Goal: Task Accomplishment & Management: Find specific page/section

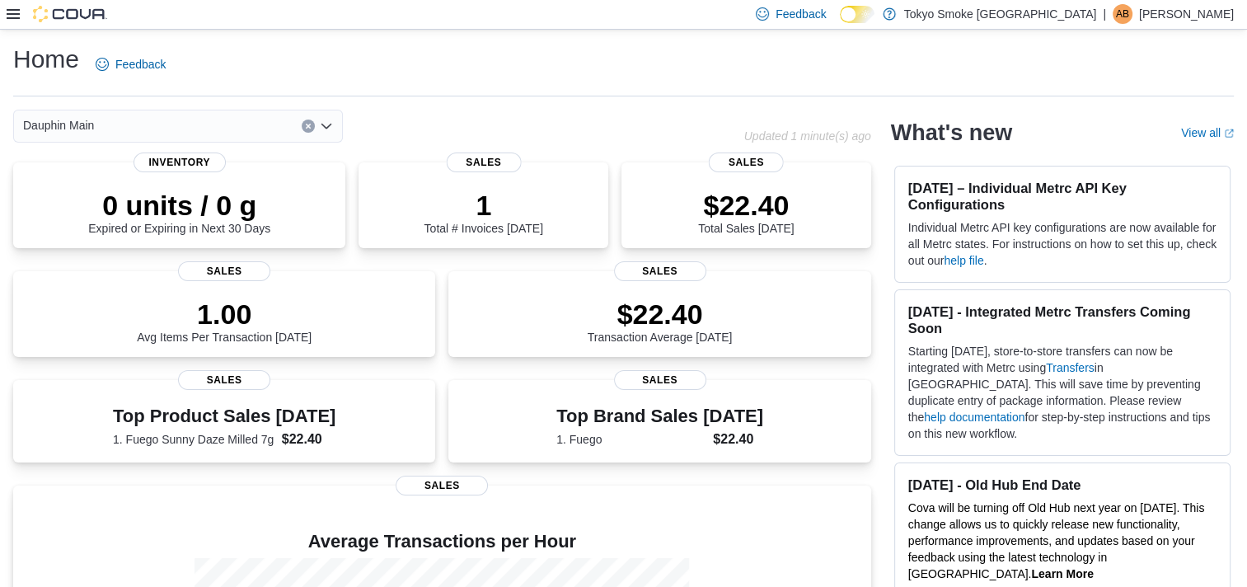
click at [14, 16] on icon at bounding box center [13, 13] width 13 height 13
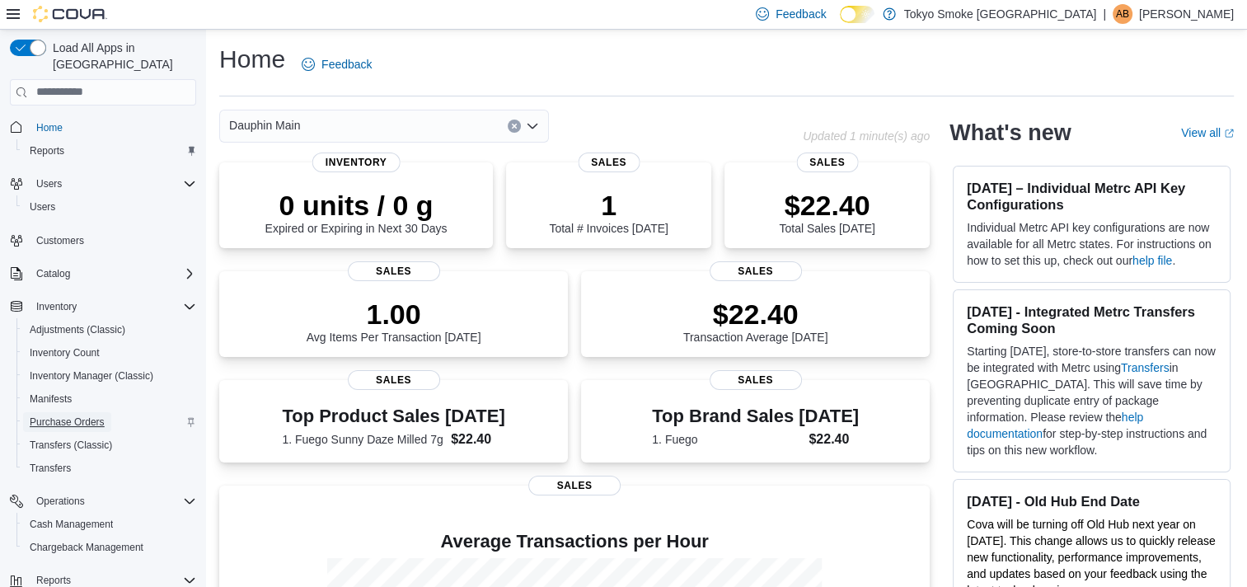
click at [85, 415] on span "Purchase Orders" at bounding box center [67, 421] width 75 height 13
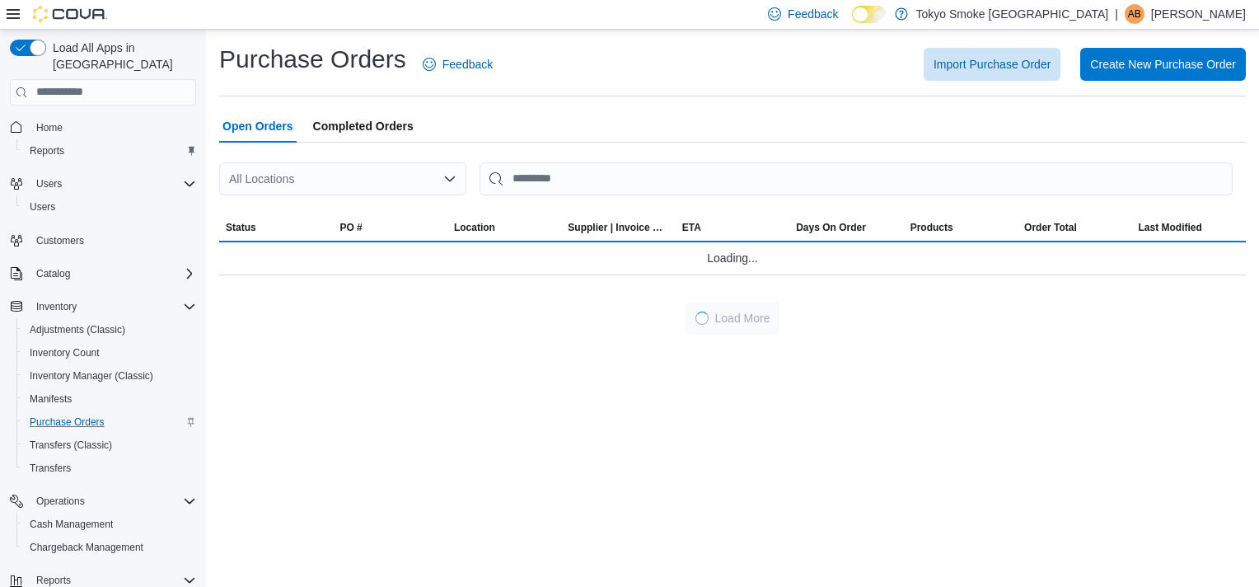
click at [452, 181] on icon "Open list of options" at bounding box center [449, 178] width 13 height 13
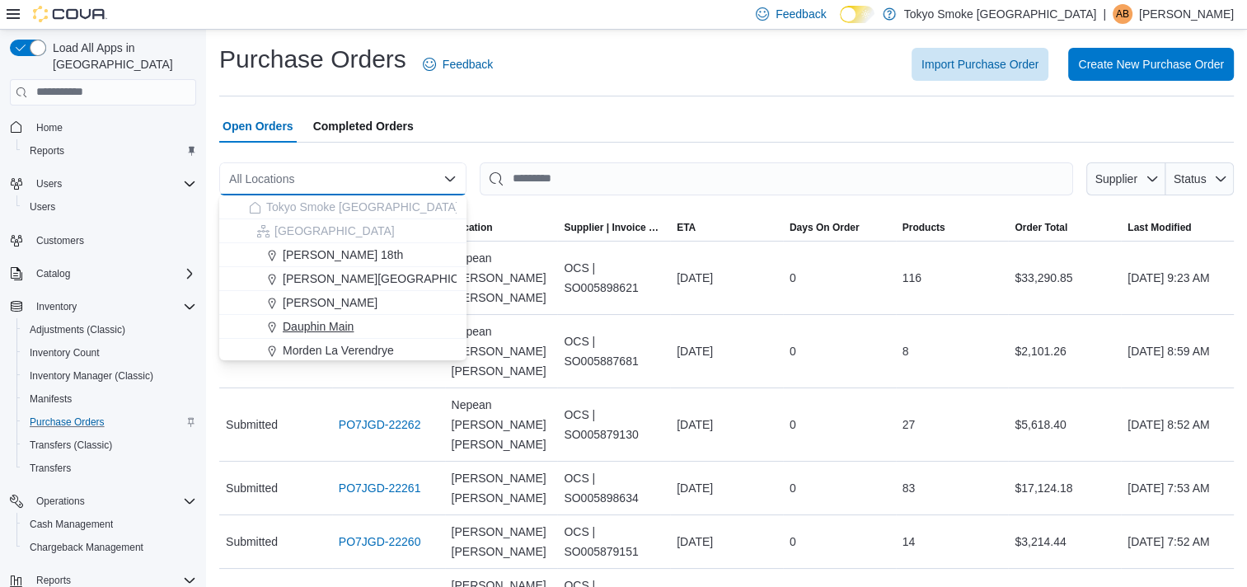
click at [349, 326] on span "Dauphin Main" at bounding box center [318, 326] width 71 height 16
